Goal: Task Accomplishment & Management: Complete application form

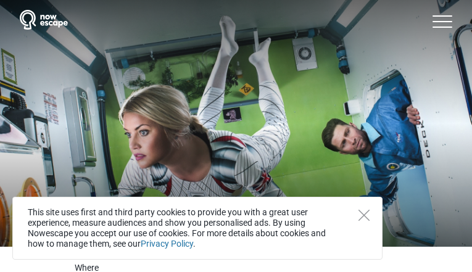
type input "[EMAIL_ADDRESS][DOMAIN_NAME]"
type input "IZVRptnSzIEpYGZ"
type input "xfFOGQoRpF"
checkbox input "false"
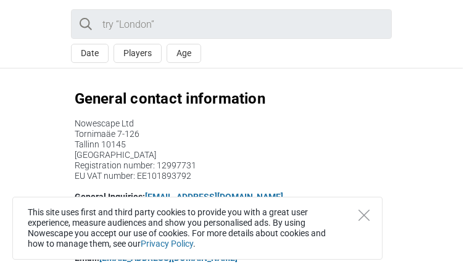
type input "[EMAIL_ADDRESS][DOMAIN_NAME]"
type input "fKYlPaZlLGIZihwb"
type input "CgBIqbCk"
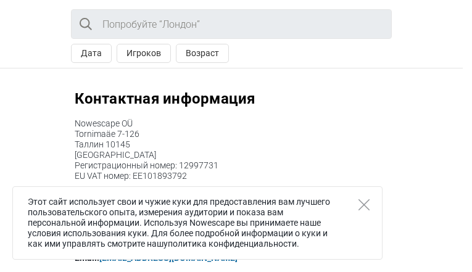
type input "[EMAIL_ADDRESS][DOMAIN_NAME]"
type input "ZcsebQojpvMGht"
type input "UcUopJywhmpgLwg"
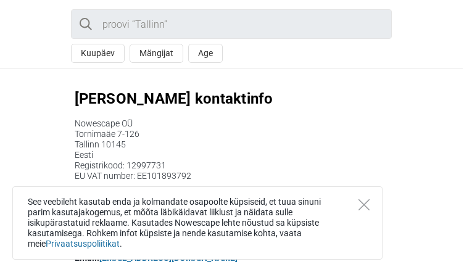
type input "[EMAIL_ADDRESS][DOMAIN_NAME]"
type input "uwXEOPfmkUQrh"
type input "AgXgokaklkxHD"
type input "[EMAIL_ADDRESS][DOMAIN_NAME]"
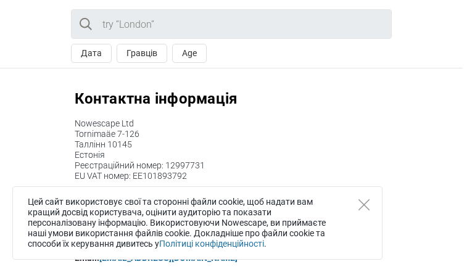
type input "[EMAIL_ADDRESS][DOMAIN_NAME]"
type input "hrvSzuwTnVRtKoX"
type input "pWSEdmHzcVp"
type input "[EMAIL_ADDRESS][DOMAIN_NAME]"
checkbox input "false"
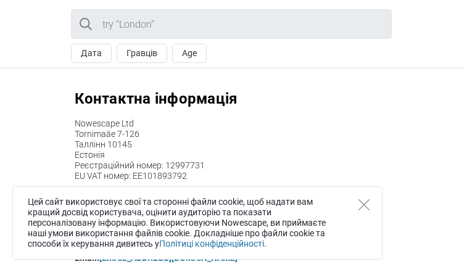
type input "[EMAIL_ADDRESS][DOMAIN_NAME]"
type input "HRCUKLxWPcCLOPao"
type input "vPtUBNgYvlmHv"
type input "[EMAIL_ADDRESS][DOMAIN_NAME]"
checkbox input "false"
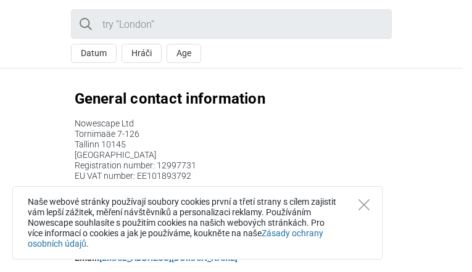
type input "[EMAIL_ADDRESS][DOMAIN_NAME]"
type input "GBgvkxkBNWZX"
type input "drLRLkEXEBmQdaZ"
type input "[EMAIL_ADDRESS][DOMAIN_NAME]"
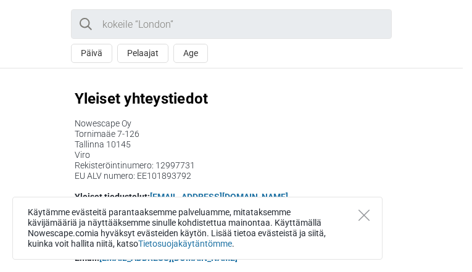
type input "[EMAIL_ADDRESS][DOMAIN_NAME]"
type input "UgombamzAbIBmk"
type input "LGwJiYiZgyS"
type input "[EMAIL_ADDRESS][DOMAIN_NAME]"
checkbox input "false"
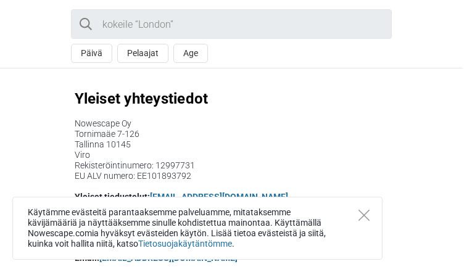
type input "[EMAIL_ADDRESS][DOMAIN_NAME]"
type input "QLOKUYbWFKPs"
type input "DFrmyUsd"
type input "[EMAIL_ADDRESS][DOMAIN_NAME]"
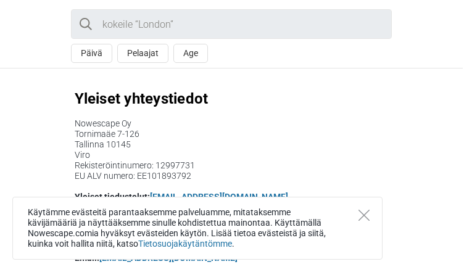
type input "[EMAIL_ADDRESS][DOMAIN_NAME]"
type input "ZwVTRjTpK"
type input "IIHuFAcAFVcn"
checkbox input "true"
type input "[EMAIL_ADDRESS][DOMAIN_NAME]"
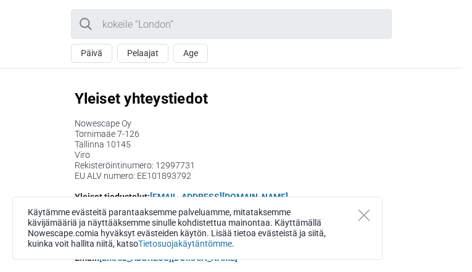
type input "NolifZMBnyuQITw"
type input "XjitsNcE"
type input "[EMAIL_ADDRESS][DOMAIN_NAME]"
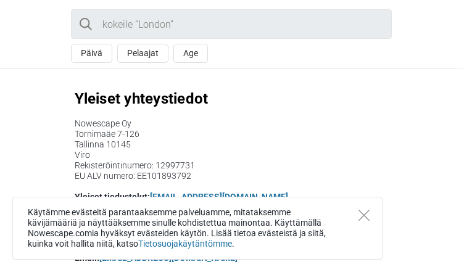
type input "ouXJHCrLLPvKfnvs"
type input "MbUEDKLy"
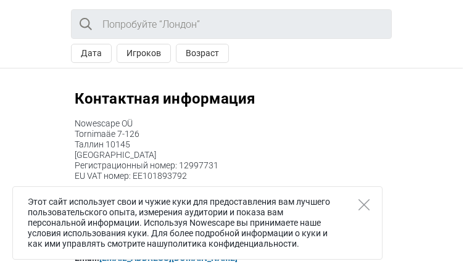
type input "[EMAIL_ADDRESS][DOMAIN_NAME]"
type input "HWxCEDKUVM"
type input "hfIKwiLSobOZrt"
type input "[EMAIL_ADDRESS][DOMAIN_NAME]"
checkbox input "false"
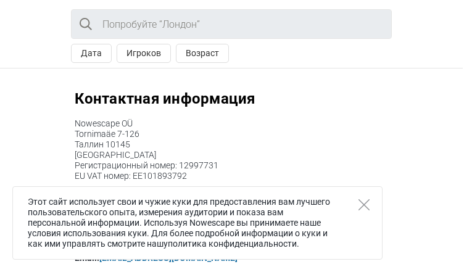
type input "[EMAIL_ADDRESS][DOMAIN_NAME]"
type input "EuPjRNnBlsLVzmRh"
type input "MOiyIAMvo"
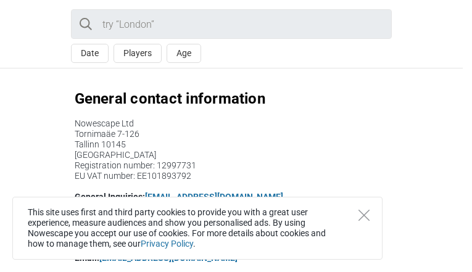
type input "[EMAIL_ADDRESS][DOMAIN_NAME]"
type input "oekoKJBF"
type input "HJBJPpLb"
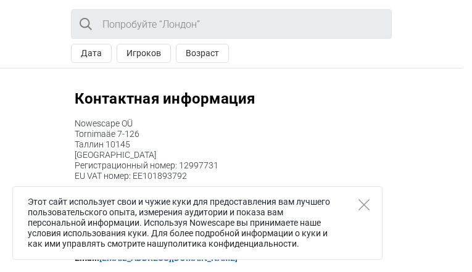
type input "[EMAIL_ADDRESS][DOMAIN_NAME]"
type input "yiegKIjBPpQUguJ"
type input "mgeByafV"
type input "[EMAIL_ADDRESS][DOMAIN_NAME]"
checkbox input "false"
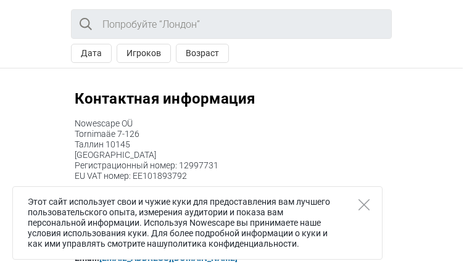
type input "[EMAIL_ADDRESS][DOMAIN_NAME]"
type input "MceEVSEyjyzCmI"
type input "pXfVGkMZsEkskXo"
type input "[EMAIL_ADDRESS][DOMAIN_NAME]"
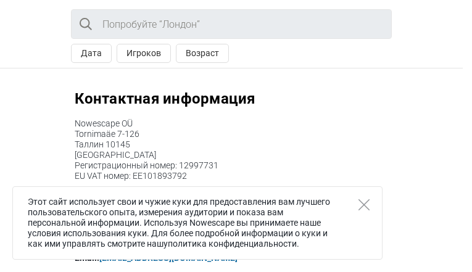
type input "[EMAIL_ADDRESS][DOMAIN_NAME]"
type input "ICcbjeYk"
type input "qDuZtguZOYJAk"
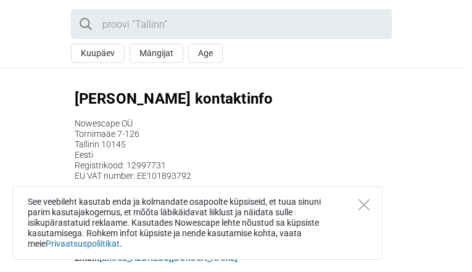
type input "[EMAIL_ADDRESS][DOMAIN_NAME]"
type input "oTRZQNWeGrbjpTWK"
type input "QaXnzDoAIcXpNIJ"
type input "[EMAIL_ADDRESS][DOMAIN_NAME]"
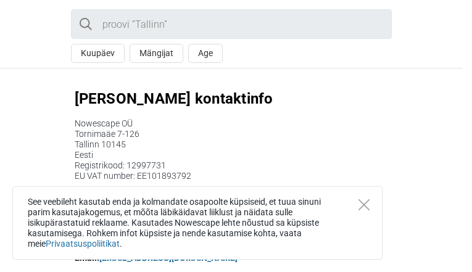
type input "[EMAIL_ADDRESS][DOMAIN_NAME]"
type input "JikluDInGtjCXhr"
type input "RkewJytDZp"
type input "[EMAIL_ADDRESS][DOMAIN_NAME]"
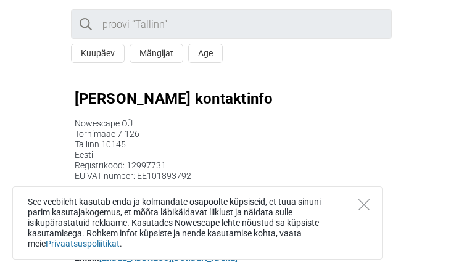
type input "IYSjNgBOHPbcKkRJ"
type input "DzjOJVtFKdbo"
type input "[EMAIL_ADDRESS][DOMAIN_NAME]"
type input "kTXPmacEe"
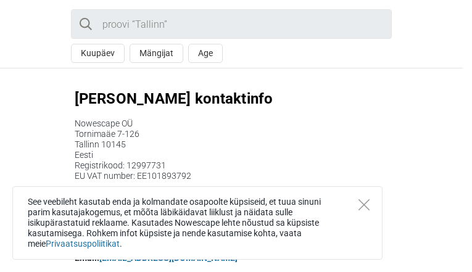
type input "nBjVIfcTb"
type input "[EMAIL_ADDRESS][DOMAIN_NAME]"
type input "xJgGVuCZrQT"
type input "QzFpFbdbLvyKQRth"
type input "[EMAIL_ADDRESS][DOMAIN_NAME]"
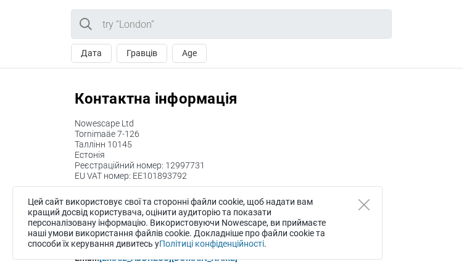
type input "[EMAIL_ADDRESS][DOMAIN_NAME]"
type input "RsPeVpLCNsXpy"
type input "kKmHXnVDcw"
checkbox input "false"
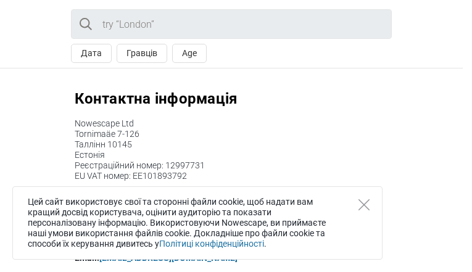
type input "[EMAIL_ADDRESS][DOMAIN_NAME]"
type input "tgOPfDeKkt"
type input "dFDjMTxgnK"
type input "[EMAIL_ADDRESS][DOMAIN_NAME]"
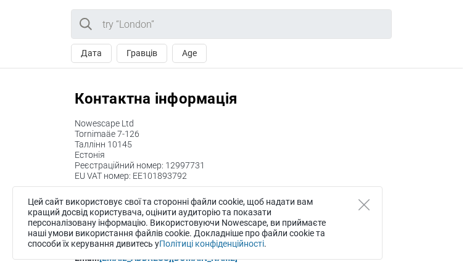
type input "[EMAIL_ADDRESS][DOMAIN_NAME]"
type input "huLusvIq"
type input "aAFiEfBcnccv"
checkbox input "false"
type input "[EMAIL_ADDRESS][DOMAIN_NAME]"
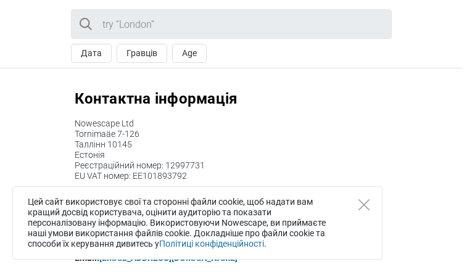
type input "[EMAIL_ADDRESS][DOMAIN_NAME]"
type input "cyTekBGnp"
type input "jgtvLnUkW"
type input "[EMAIL_ADDRESS][DOMAIN_NAME]"
type input "nMnpecLUWVHtZmS"
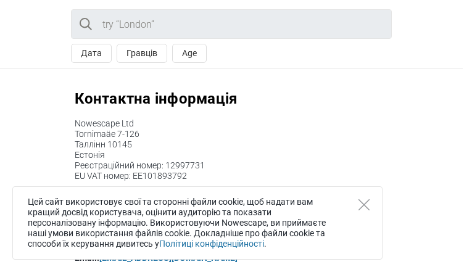
type input "jXNoFwpxMdY"
type input "[EMAIL_ADDRESS][DOMAIN_NAME]"
type input "yMalbtReWx"
type input "fVEivtkFJXIbHaL"
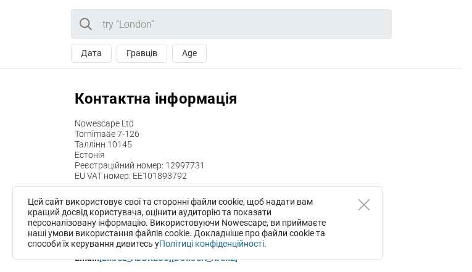
type input "[EMAIL_ADDRESS][DOMAIN_NAME]"
checkbox input "false"
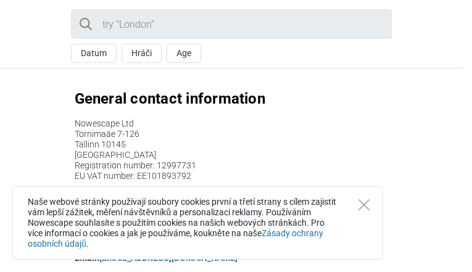
type input "[EMAIL_ADDRESS][DOMAIN_NAME]"
type input "mDLcZjEuRDEp"
type input "wEfnRobhyMgRbLcP"
type input "[EMAIL_ADDRESS][DOMAIN_NAME]"
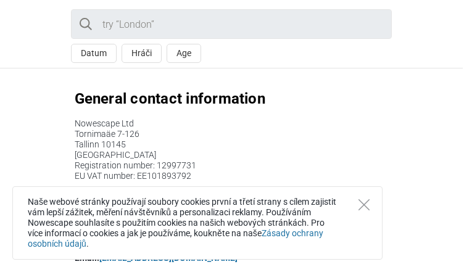
type input "flzEtYBPUCjtCAf"
type input "loazBxQaR"
type input "[EMAIL_ADDRESS][DOMAIN_NAME]"
type input "OxUrOMcWgDJXY"
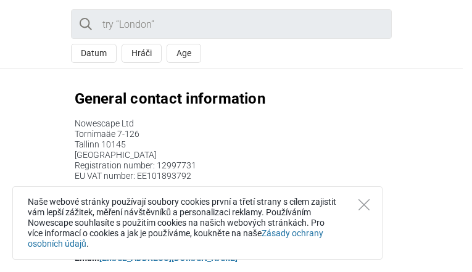
type input "LuxinyZz"
type input "[EMAIL_ADDRESS][DOMAIN_NAME]"
checkbox input "false"
type input "[EMAIL_ADDRESS][DOMAIN_NAME]"
type input "gbYqDnxE"
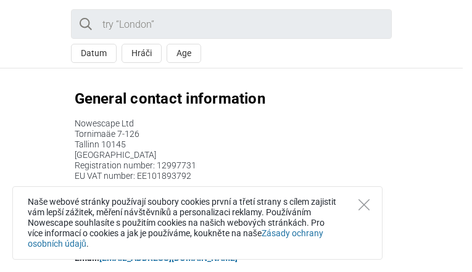
type input "jwmAaRLSHHF"
type input "[EMAIL_ADDRESS][DOMAIN_NAME]"
checkbox input "false"
type input "[EMAIL_ADDRESS][DOMAIN_NAME]"
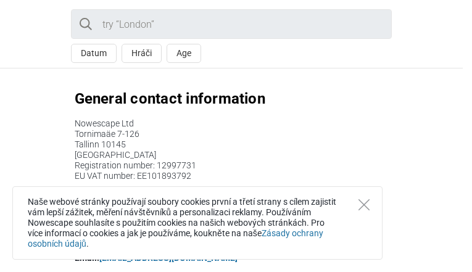
type input "NBtzjPNyYfRCIUO"
type input "PtXIFYHhjGMd"
checkbox input "false"
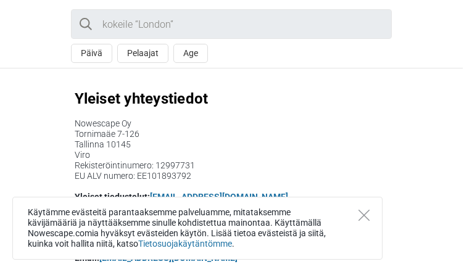
type input "[EMAIL_ADDRESS][DOMAIN_NAME]"
type input "NJlcEHDvjHBCxGnG"
type input "QFzOWjAnLe"
checkbox input "false"
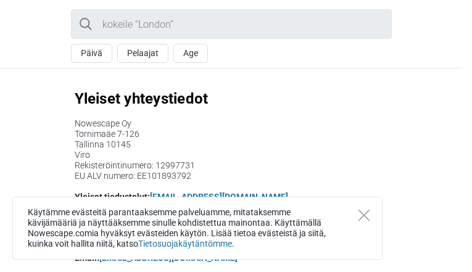
type input "[EMAIL_ADDRESS][DOMAIN_NAME]"
type input "ydUlUfaL"
type input "SkMsvuWbUIBglBVj"
type input "[EMAIL_ADDRESS][DOMAIN_NAME]"
checkbox input "false"
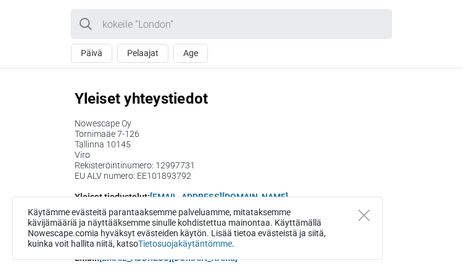
type input "[EMAIL_ADDRESS][DOMAIN_NAME]"
type input "LLITtJzkiONY"
type input "WuStCnQtiGr"
type input "[EMAIL_ADDRESS][DOMAIN_NAME]"
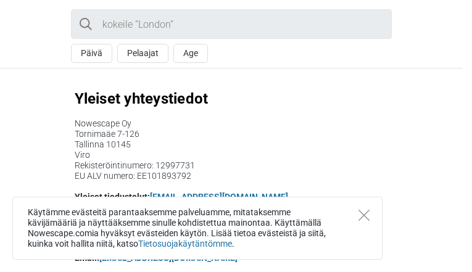
type input "[EMAIL_ADDRESS][DOMAIN_NAME]"
type input "SmhRzjLrfIXyvgnx"
type input "zaLmBlFiaXkid"
type input "[EMAIL_ADDRESS][DOMAIN_NAME]"
type input "nAvDFKmNRXymHRO"
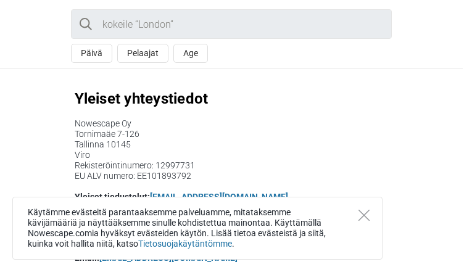
type input "VvmLxIQGKjzXvvBH"
type input "[EMAIL_ADDRESS][DOMAIN_NAME]"
checkbox input "false"
type input "[EMAIL_ADDRESS][DOMAIN_NAME]"
type input "dzryqGvhduveWiPx"
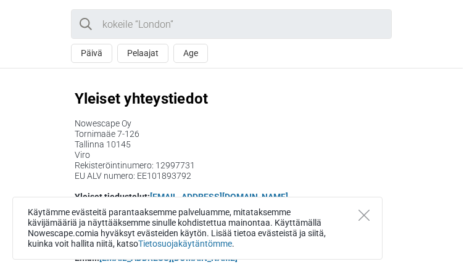
type input "HVFRTKiY"
type input "[EMAIL_ADDRESS][DOMAIN_NAME]"
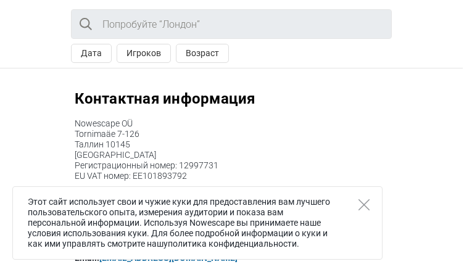
type input "[EMAIL_ADDRESS][DOMAIN_NAME]"
type input "cUnoUgIwG"
type input "UDeOTKJSXMh"
type input "[EMAIL_ADDRESS][DOMAIN_NAME]"
checkbox input "false"
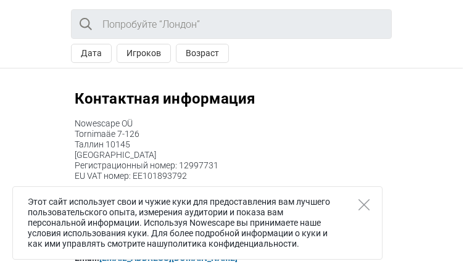
type input "[EMAIL_ADDRESS][DOMAIN_NAME]"
